Goal: Find specific page/section: Find specific page/section

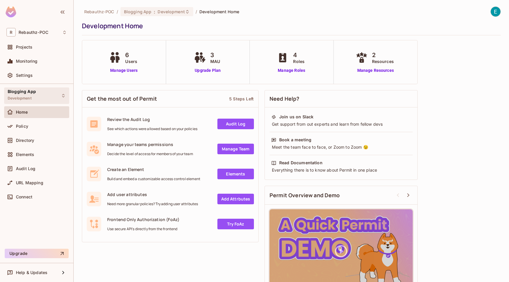
click at [54, 93] on div "Blogging App Development" at bounding box center [36, 96] width 65 height 16
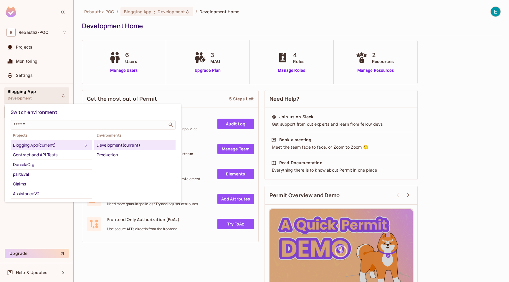
click at [54, 93] on div at bounding box center [254, 141] width 509 height 282
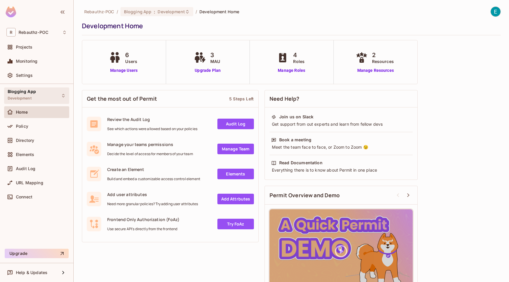
click at [54, 93] on div "Blogging App Development" at bounding box center [36, 96] width 65 height 16
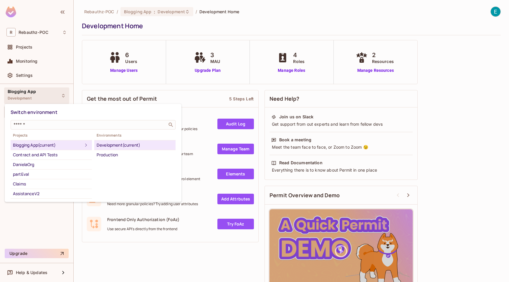
click at [54, 93] on div at bounding box center [254, 141] width 509 height 282
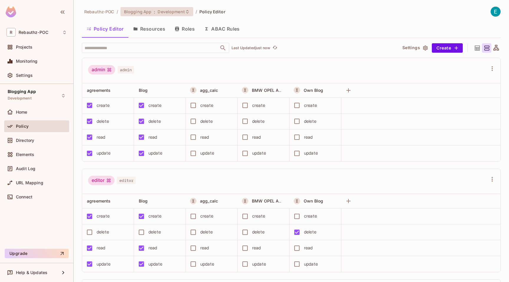
click at [169, 12] on span "Development" at bounding box center [171, 12] width 27 height 6
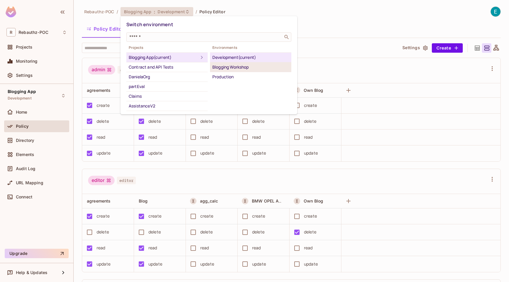
click at [220, 67] on div "Blogging Workshop" at bounding box center [250, 67] width 77 height 7
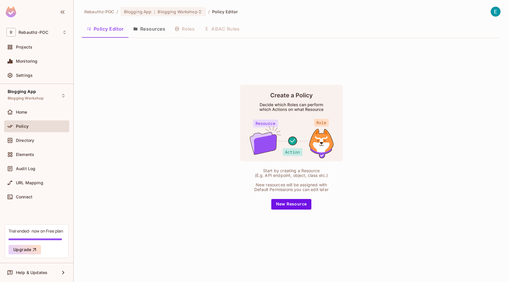
click at [145, 30] on button "Resources" at bounding box center [149, 29] width 42 height 15
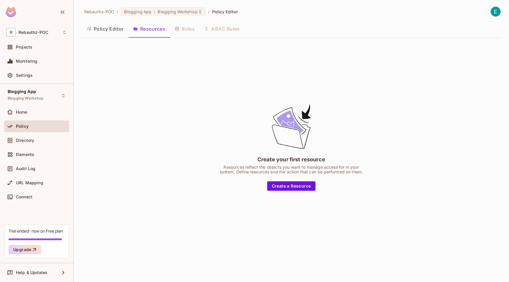
click at [102, 28] on button "Policy Editor" at bounding box center [105, 29] width 47 height 15
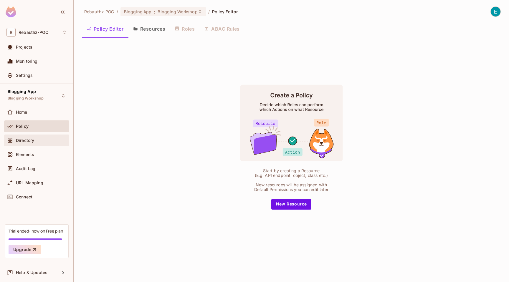
click at [36, 141] on div "Directory" at bounding box center [41, 140] width 51 height 5
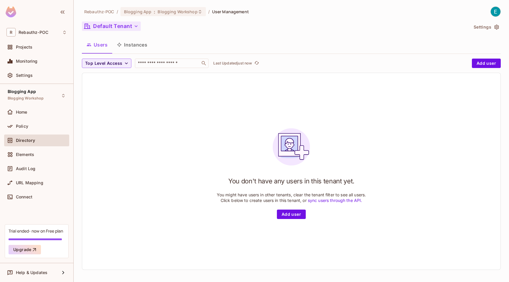
click at [131, 24] on button "Default Tenant" at bounding box center [111, 26] width 59 height 9
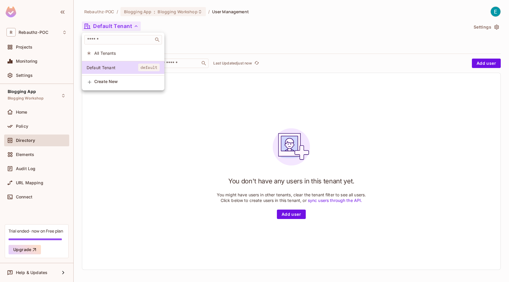
click at [190, 35] on div at bounding box center [254, 141] width 509 height 282
